Goal: Task Accomplishment & Management: Manage account settings

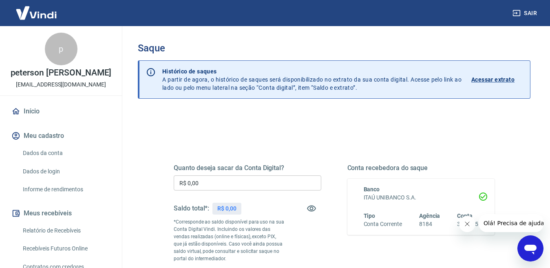
click at [44, 19] on img at bounding box center [36, 12] width 53 height 25
